Goal: Task Accomplishment & Management: Manage account settings

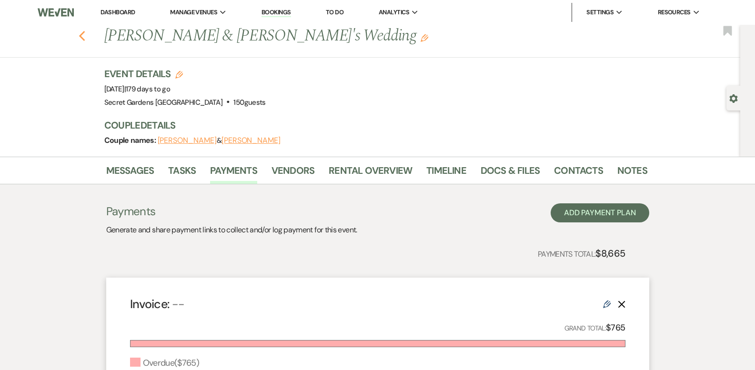
click at [86, 37] on icon "Previous" at bounding box center [82, 35] width 7 height 11
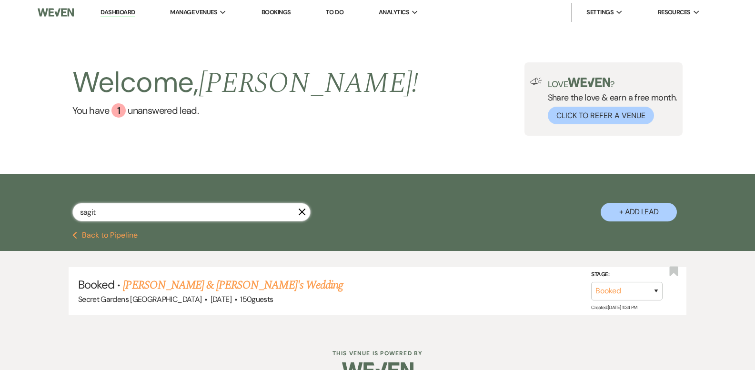
drag, startPoint x: 118, startPoint y: 207, endPoint x: 6, endPoint y: 217, distance: 112.8
click at [6, 217] on div "sagit X + Add Lead" at bounding box center [377, 203] width 755 height 58
type input "melyssa"
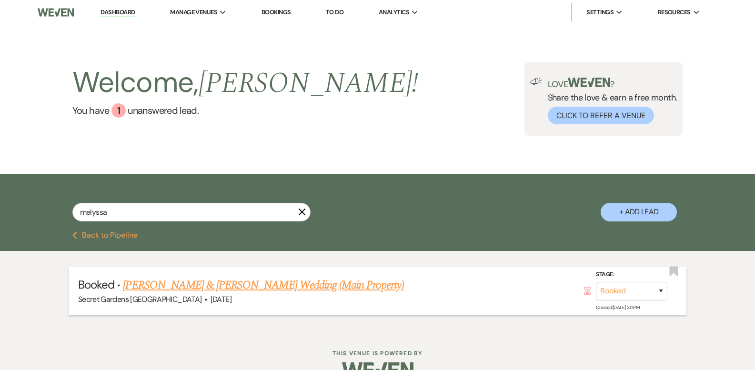
click at [150, 281] on link "[PERSON_NAME] & [PERSON_NAME] Wedding (Main Property)" at bounding box center [263, 285] width 280 height 17
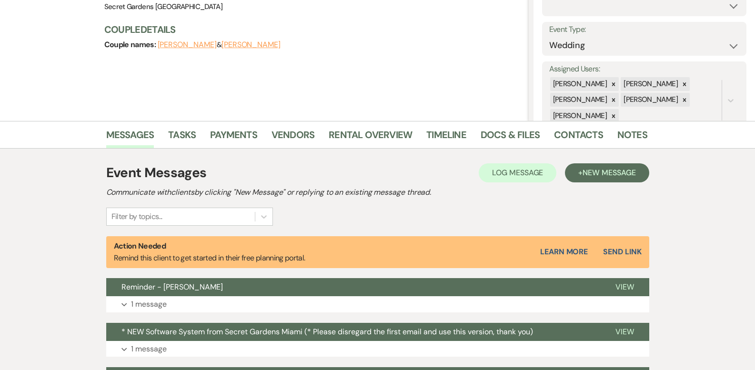
scroll to position [120, 0]
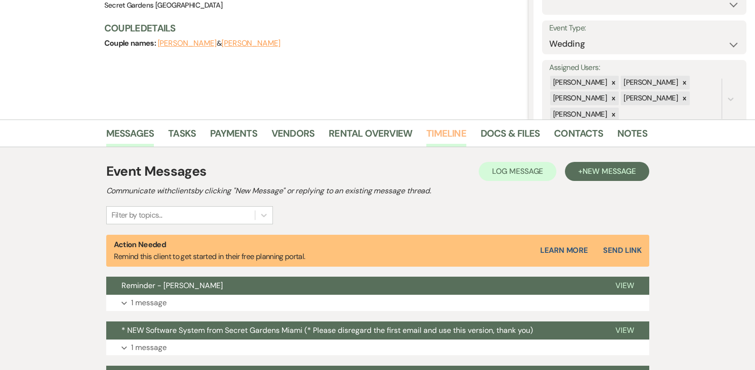
click at [432, 131] on link "Timeline" at bounding box center [446, 136] width 40 height 21
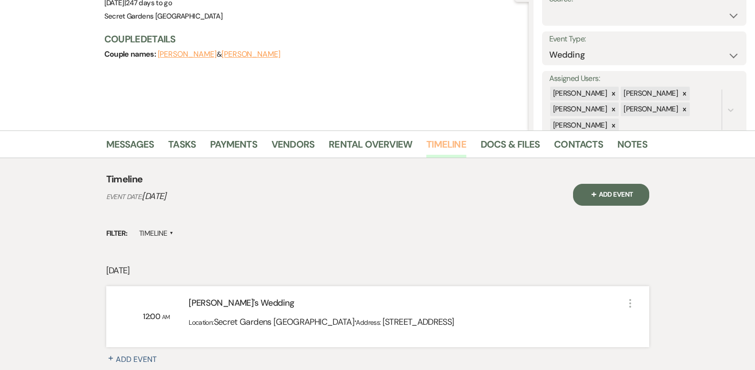
scroll to position [81, 0]
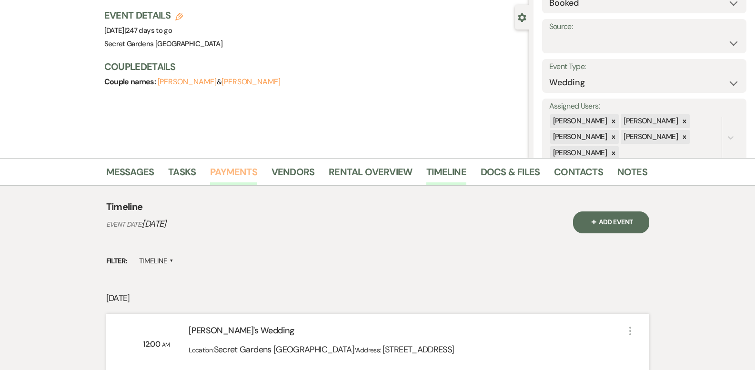
click at [228, 171] on link "Payments" at bounding box center [233, 174] width 47 height 21
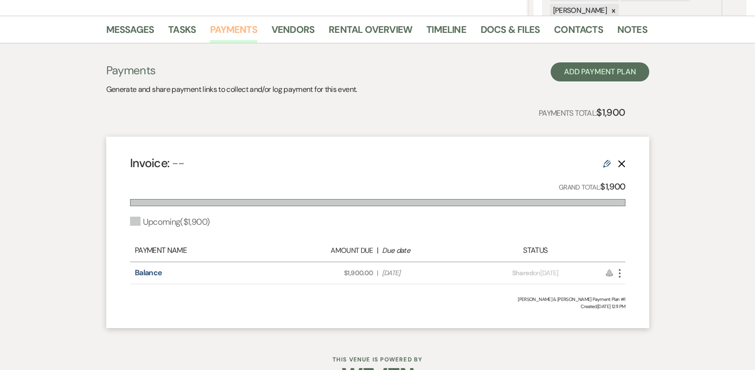
scroll to position [225, 0]
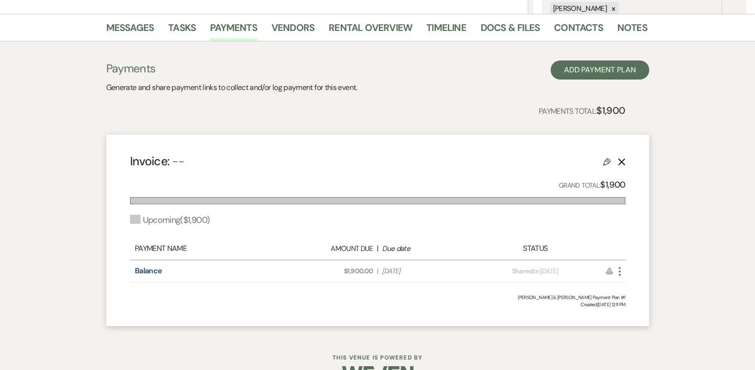
click at [622, 272] on icon "More" at bounding box center [619, 271] width 11 height 11
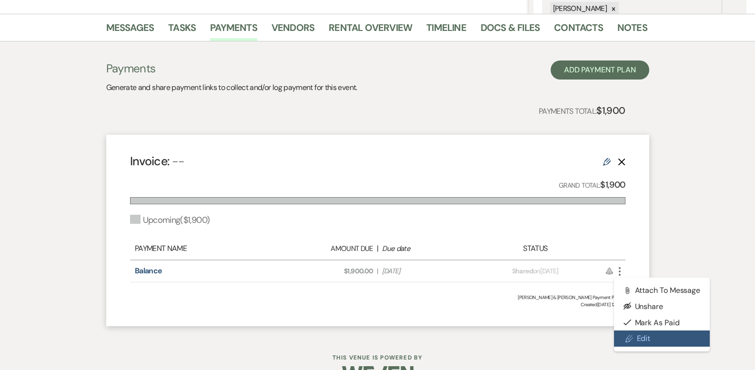
click at [632, 337] on icon "Pencil" at bounding box center [629, 339] width 8 height 8
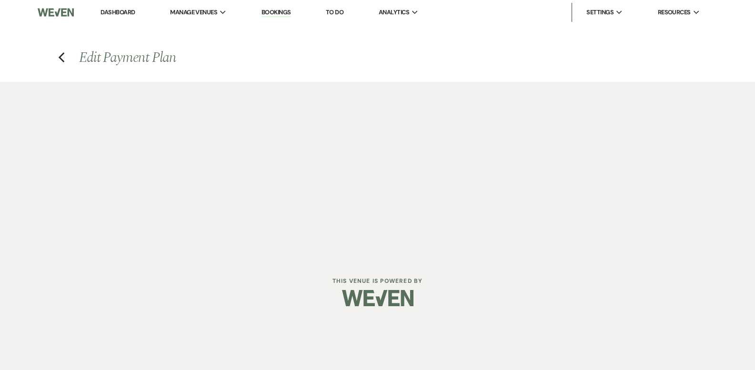
select select "2"
select select "percentage"
select select "true"
select select "both"
select select "weeks"
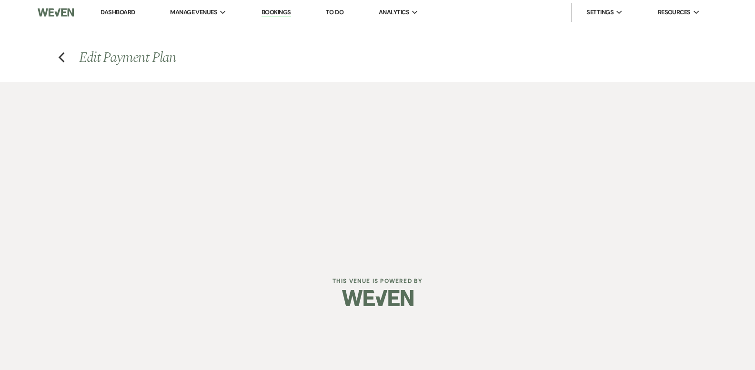
select select "both"
select select "daily"
select select "onDueDate"
select select "complete"
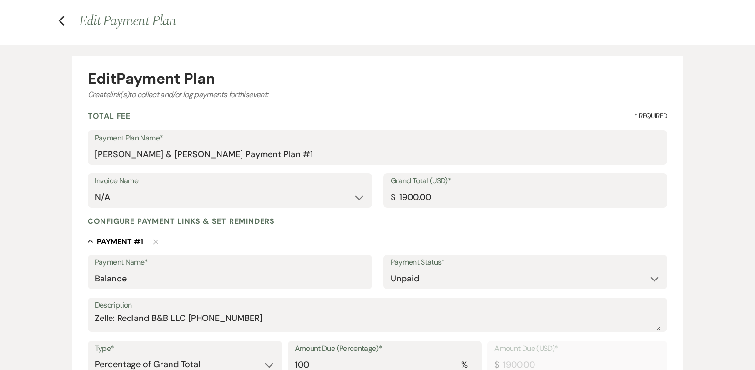
scroll to position [144, 0]
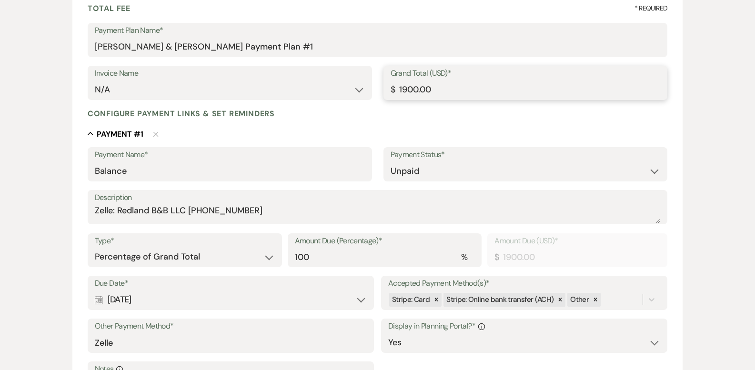
click at [406, 89] on input "1900.00" at bounding box center [525, 89] width 270 height 19
type input "100.00"
type input "1500.00"
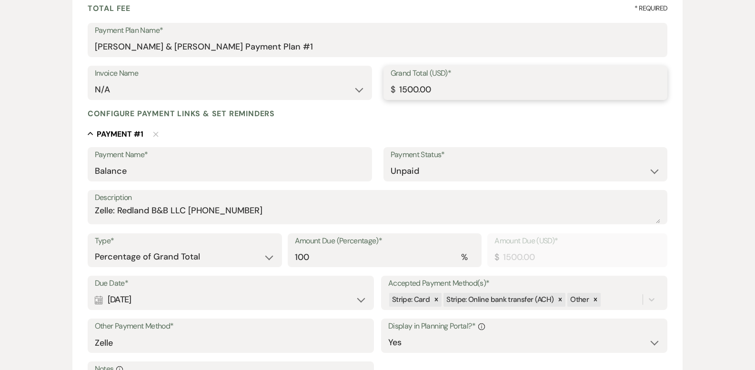
type input "1500.00"
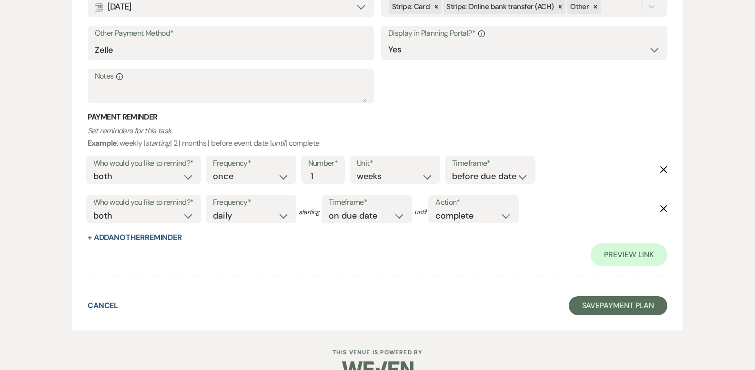
scroll to position [459, 0]
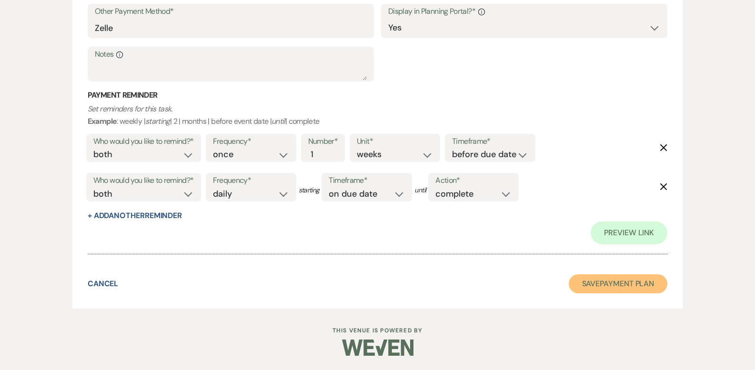
click at [597, 282] on button "Save Payment Plan" at bounding box center [618, 283] width 99 height 19
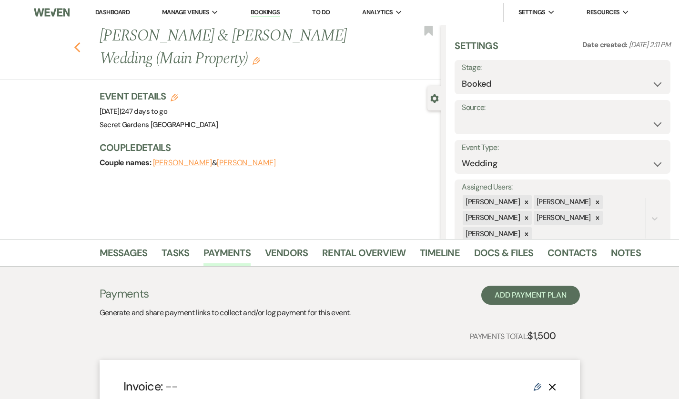
click at [74, 48] on use "button" at bounding box center [77, 47] width 6 height 10
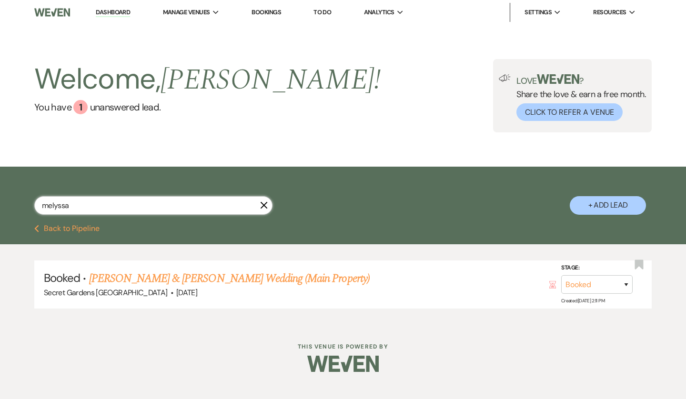
drag, startPoint x: 79, startPoint y: 209, endPoint x: 24, endPoint y: 197, distance: 56.0
click at [24, 197] on div "melyssa X + Add Lead" at bounding box center [343, 196] width 686 height 51
type input "savanah"
click at [168, 273] on link "[PERSON_NAME] & [PERSON_NAME] Wedding (Main Property)" at bounding box center [229, 278] width 280 height 17
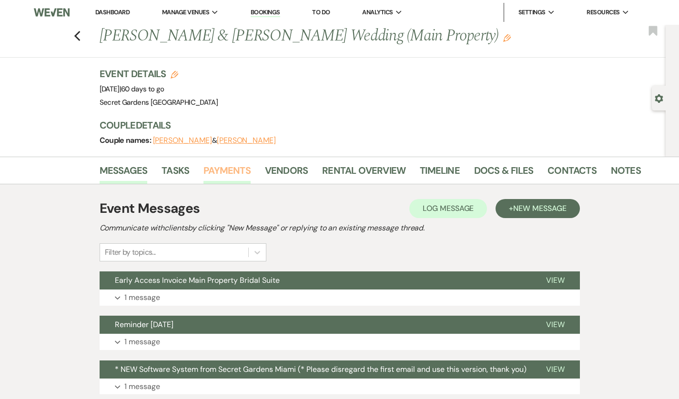
click at [205, 175] on link "Payments" at bounding box center [226, 173] width 47 height 21
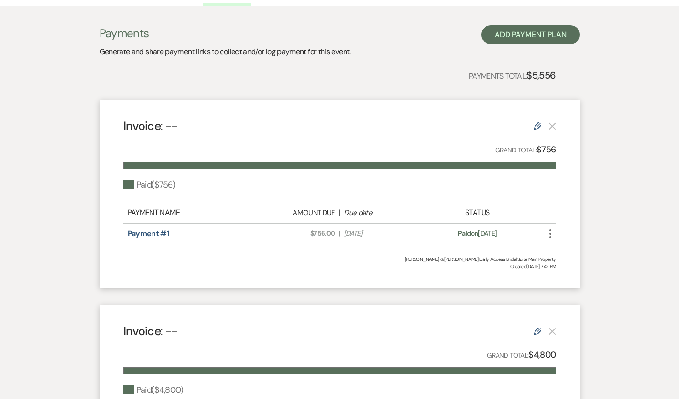
scroll to position [179, 0]
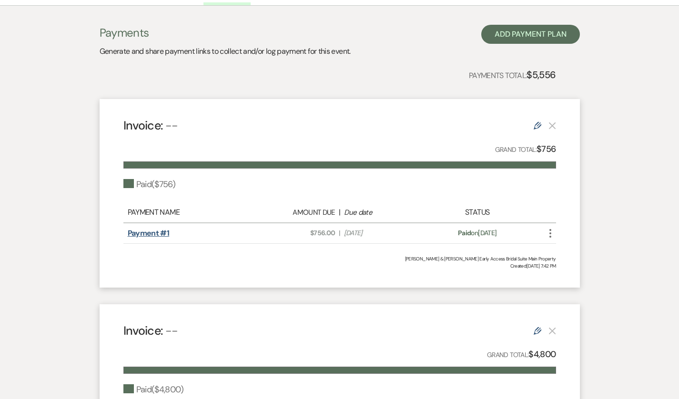
click at [128, 232] on link "Payment #1" at bounding box center [149, 233] width 42 height 10
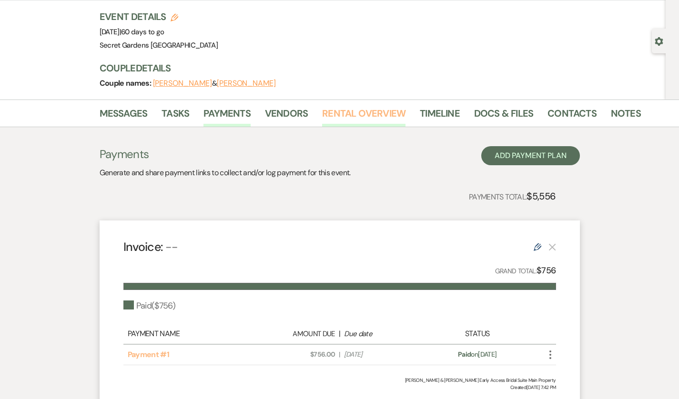
scroll to position [56, 0]
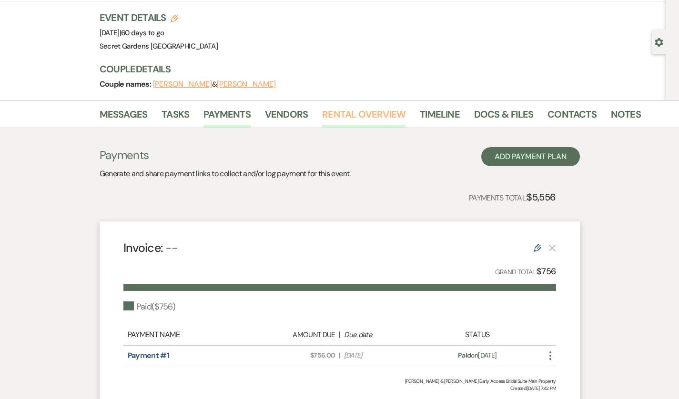
click at [356, 111] on link "Rental Overview" at bounding box center [363, 117] width 83 height 21
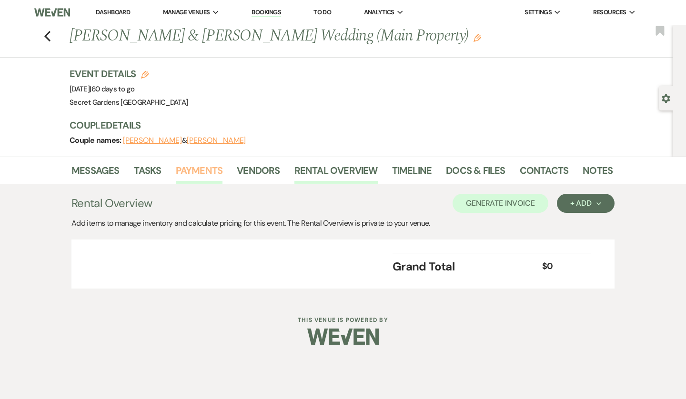
click at [197, 176] on link "Payments" at bounding box center [199, 173] width 47 height 21
